Goal: Task Accomplishment & Management: Complete application form

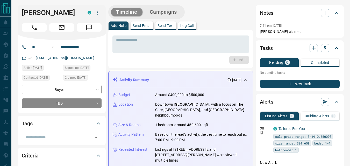
click at [198, 63] on div "Add" at bounding box center [180, 60] width 137 height 8
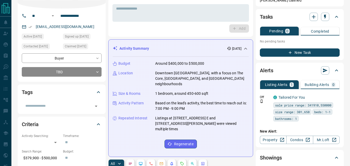
scroll to position [54, 0]
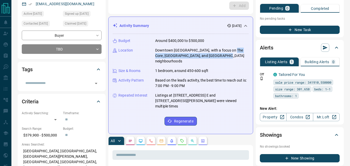
drag, startPoint x: 230, startPoint y: 50, endPoint x: 215, endPoint y: 55, distance: 16.2
click at [215, 55] on p "Downtown [GEOGRAPHIC_DATA], with a focus on The Core, [GEOGRAPHIC_DATA], and [G…" at bounding box center [202, 56] width 94 height 16
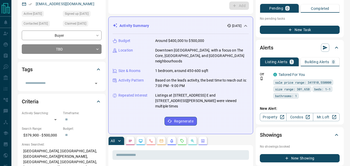
click at [199, 50] on p "Downtown [GEOGRAPHIC_DATA], with a focus on The Core, [GEOGRAPHIC_DATA], and [G…" at bounding box center [202, 56] width 94 height 16
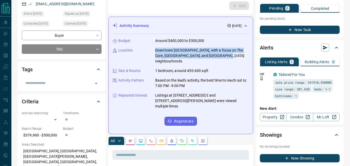
drag, startPoint x: 154, startPoint y: 50, endPoint x: 216, endPoint y: 55, distance: 62.4
click at [216, 55] on div "Location Downtown [GEOGRAPHIC_DATA], with a focus on The Core, [GEOGRAPHIC_DATA…" at bounding box center [181, 56] width 136 height 16
copy p "Downtown [GEOGRAPHIC_DATA], with a focus on The Core, [GEOGRAPHIC_DATA], and [G…"
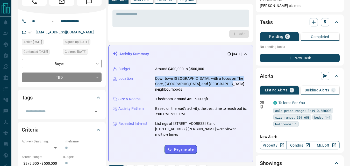
scroll to position [0, 0]
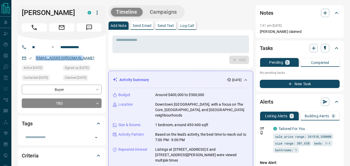
drag, startPoint x: 87, startPoint y: 67, endPoint x: 36, endPoint y: 65, distance: 50.5
click at [36, 62] on div "[EMAIL_ADDRESS][DOMAIN_NAME]" at bounding box center [62, 58] width 80 height 9
copy link "[EMAIL_ADDRESS][DOMAIN_NAME]"
click at [175, 42] on textarea at bounding box center [180, 44] width 129 height 13
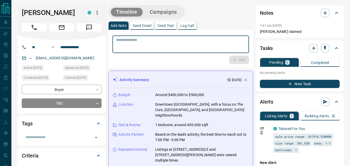
paste textarea "**********"
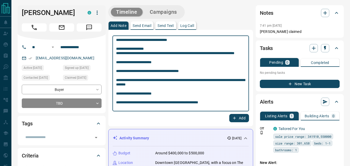
type textarea "**********"
click at [238, 116] on button "Add" at bounding box center [239, 118] width 20 height 8
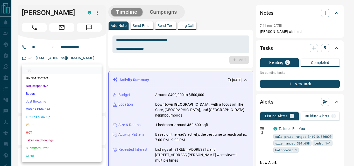
click at [58, 129] on li "HOT" at bounding box center [62, 133] width 80 height 8
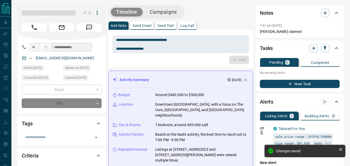
type input "*"
